Goal: Transaction & Acquisition: Purchase product/service

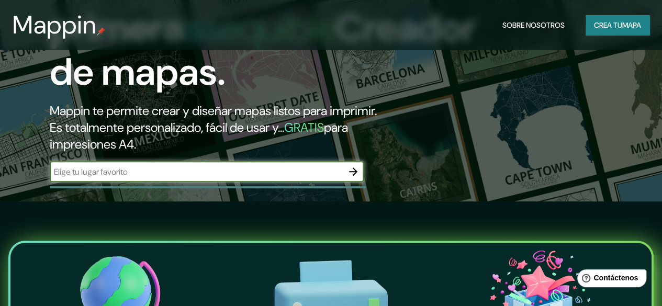
scroll to position [52, 0]
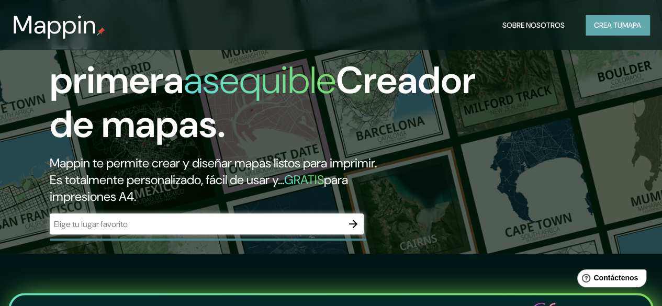
click at [602, 20] on font "Crea tu" at bounding box center [608, 24] width 28 height 9
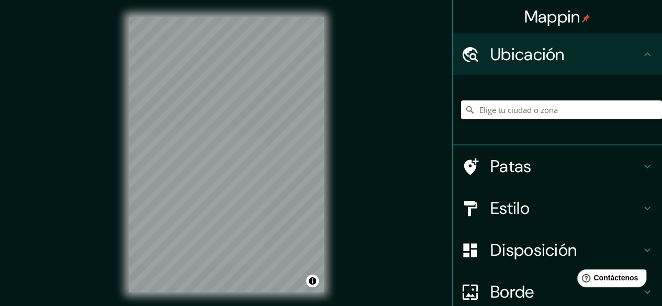
click at [522, 211] on font "Estilo" at bounding box center [509, 208] width 39 height 22
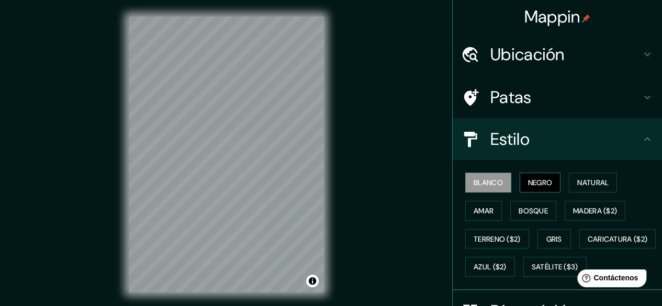
scroll to position [52, 0]
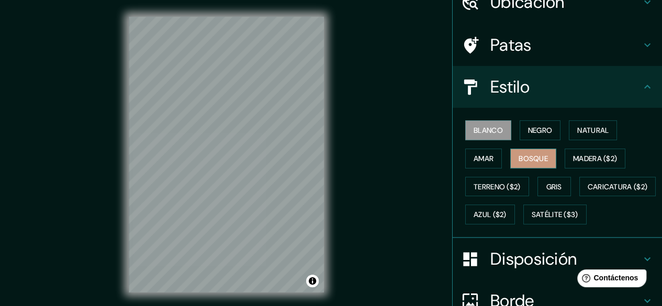
click at [531, 156] on font "Bosque" at bounding box center [532, 158] width 29 height 9
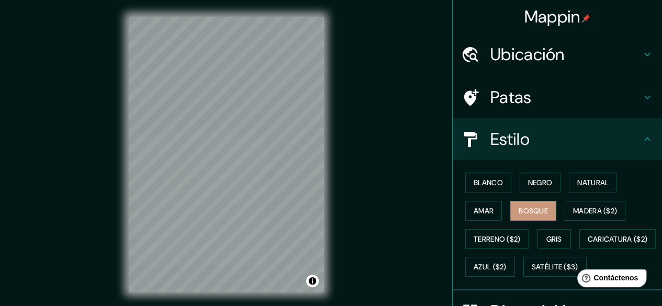
click at [583, 60] on h4 "Ubicación" at bounding box center [565, 54] width 151 height 21
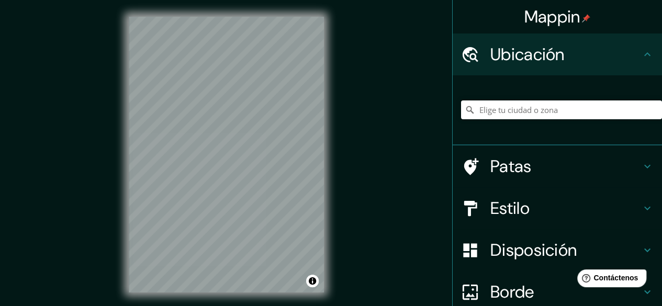
click at [551, 116] on input "Elige tu ciudad o zona" at bounding box center [561, 109] width 201 height 19
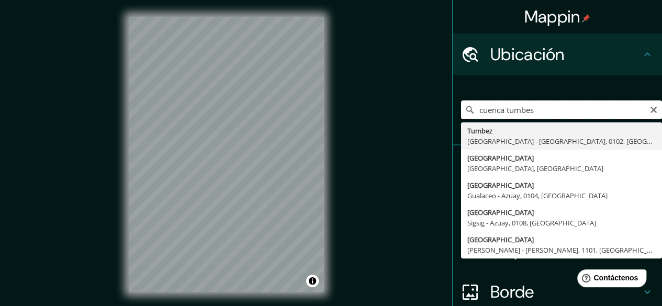
click at [493, 109] on input "cuenca tumbes" at bounding box center [561, 109] width 201 height 19
click at [496, 109] on input "cuenca tumbes" at bounding box center [561, 109] width 201 height 19
click at [497, 111] on input "cuenca tumbes" at bounding box center [561, 109] width 201 height 19
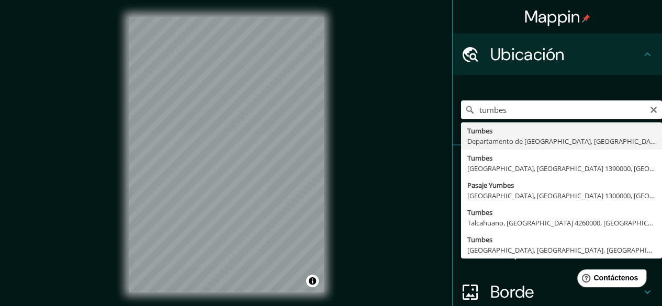
click at [505, 111] on input "tumbes" at bounding box center [561, 109] width 201 height 19
type input "Tumbes, [GEOGRAPHIC_DATA], [GEOGRAPHIC_DATA]"
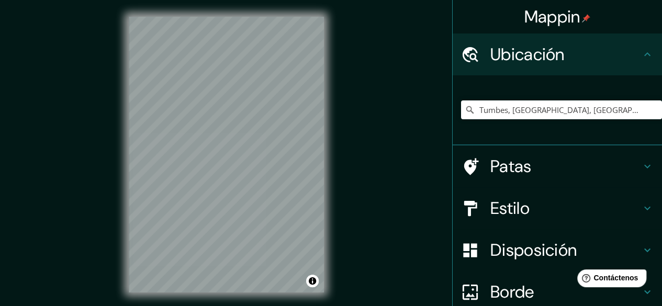
click at [609, 54] on h4 "Ubicación" at bounding box center [565, 54] width 151 height 21
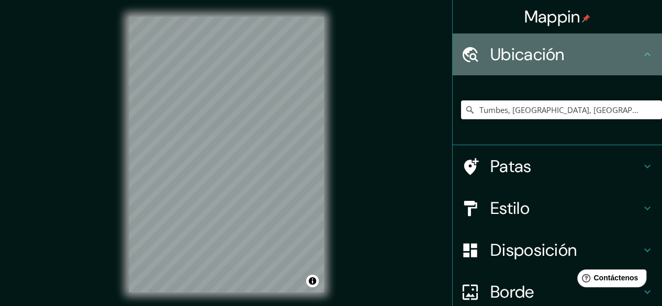
click at [631, 62] on h4 "Ubicación" at bounding box center [565, 54] width 151 height 21
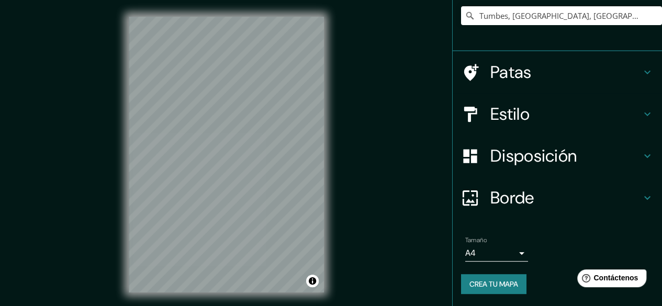
scroll to position [19, 0]
